Goal: Find specific page/section: Find specific page/section

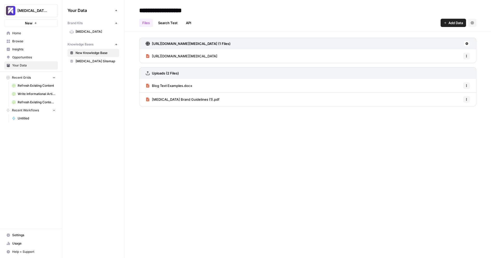
click at [40, 242] on span "Usage" at bounding box center [33, 243] width 43 height 5
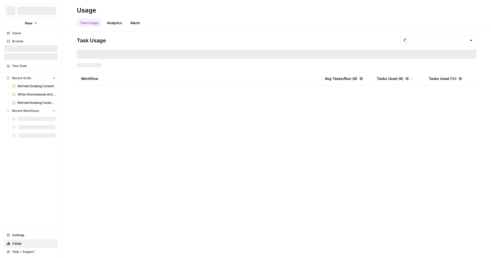
type input "September Included Tasks"
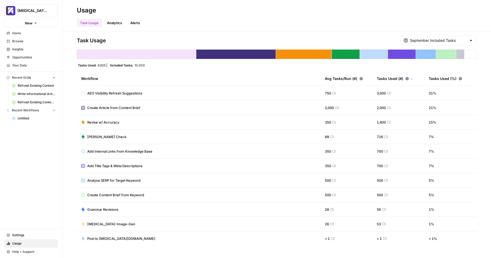
click at [31, 31] on span "Home" at bounding box center [33, 33] width 43 height 5
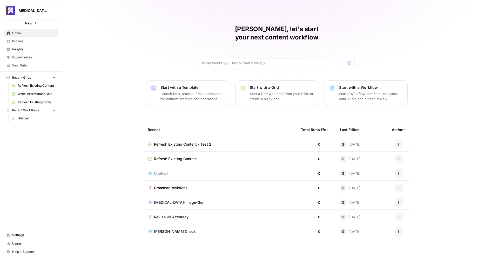
click at [31, 41] on span "Browse" at bounding box center [33, 41] width 43 height 5
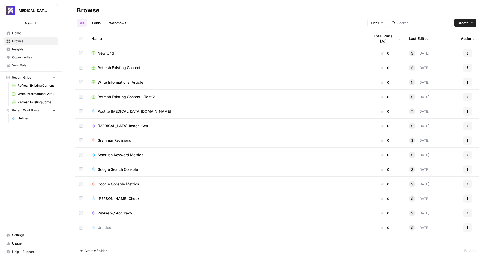
click at [36, 92] on span "Write Informational Article" at bounding box center [37, 94] width 38 height 5
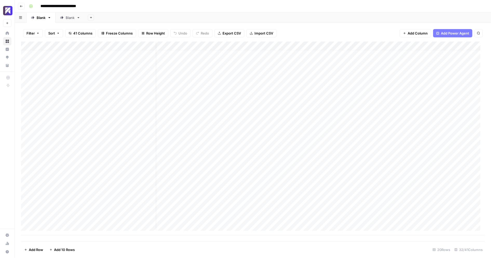
scroll to position [4, 0]
click at [66, 19] on div "Blank" at bounding box center [70, 17] width 9 height 5
click at [39, 18] on div "Blank" at bounding box center [41, 17] width 9 height 5
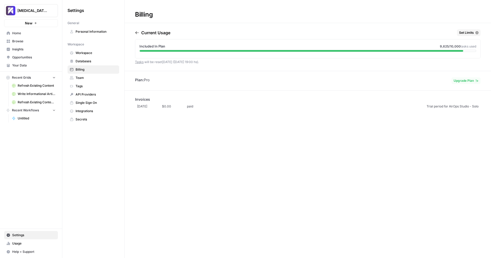
click at [19, 32] on span "Home" at bounding box center [33, 33] width 43 height 5
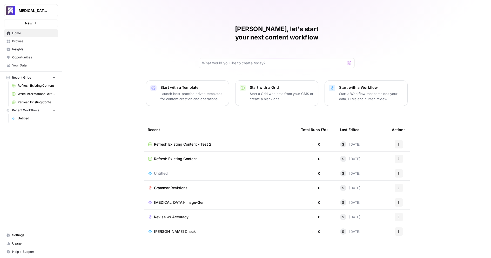
click at [27, 41] on span "Browse" at bounding box center [33, 41] width 43 height 5
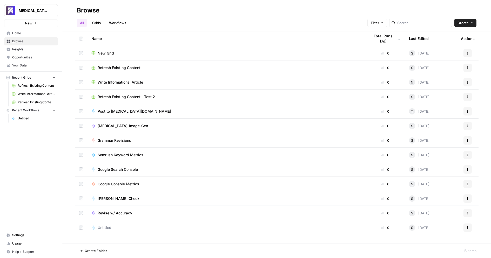
click at [28, 48] on span "Insights" at bounding box center [33, 49] width 43 height 5
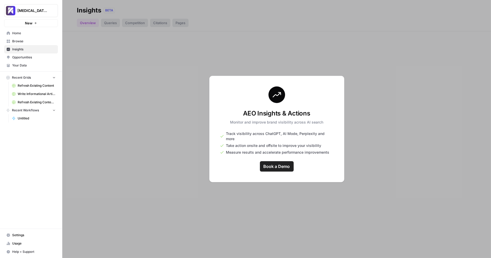
click at [31, 56] on span "Opportunities" at bounding box center [33, 57] width 43 height 5
click at [33, 64] on span "Your Data" at bounding box center [33, 65] width 43 height 5
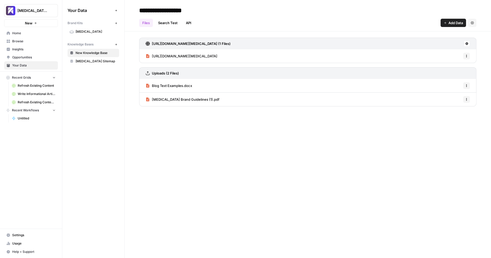
click at [30, 87] on span "Refresh Existing Content" at bounding box center [37, 85] width 38 height 5
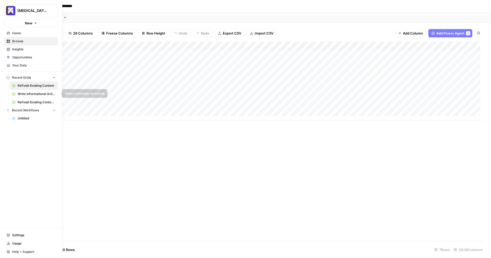
click at [22, 94] on span "Write Informational Article" at bounding box center [37, 94] width 38 height 5
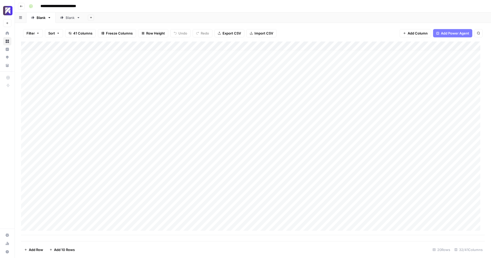
scroll to position [4, 0]
